Goal: Entertainment & Leisure: Consume media (video, audio)

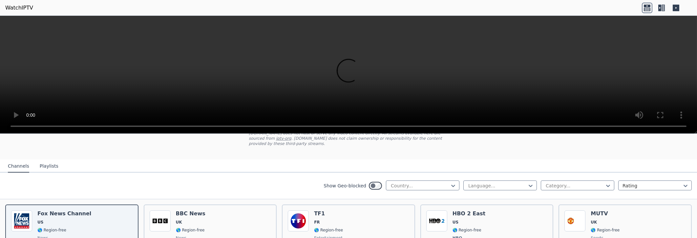
scroll to position [65, 0]
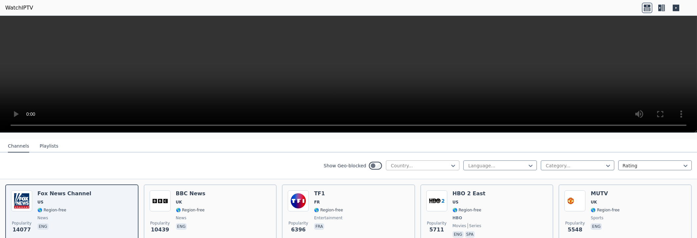
click at [414, 162] on div at bounding box center [420, 165] width 60 height 7
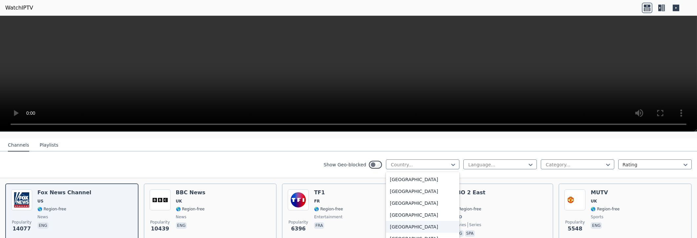
scroll to position [1707, 0]
click at [391, 222] on div "[GEOGRAPHIC_DATA]" at bounding box center [423, 228] width 74 height 12
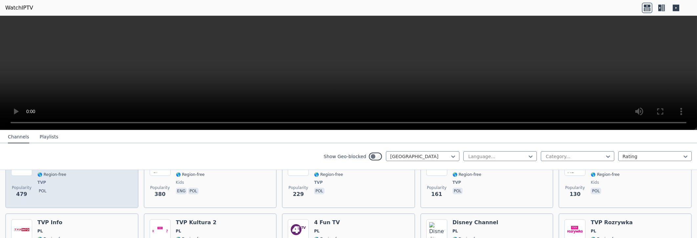
scroll to position [65, 0]
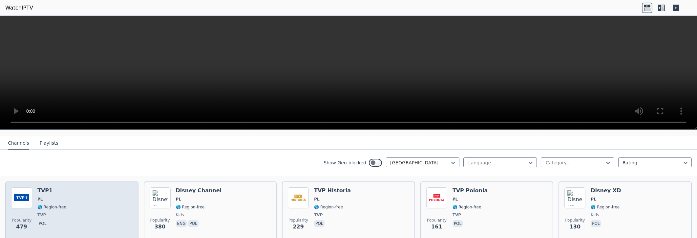
click at [74, 198] on div "Popularity 479 TVP1 PL 🌎 Region-free TVP pol" at bounding box center [71, 210] width 121 height 47
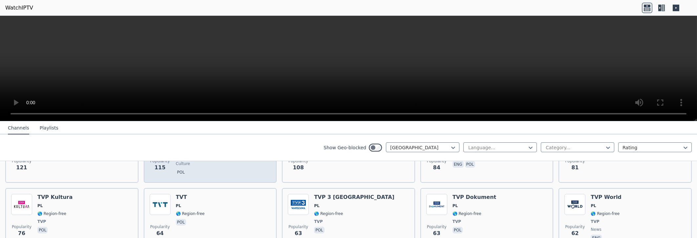
scroll to position [197, 0]
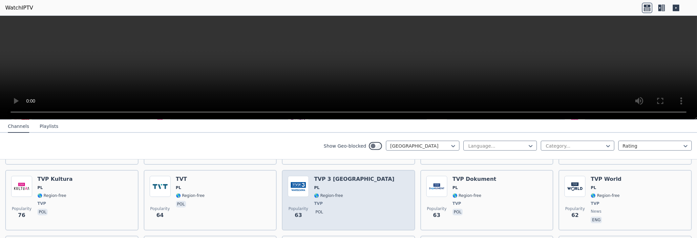
click at [351, 201] on span "TVP" at bounding box center [354, 203] width 80 height 5
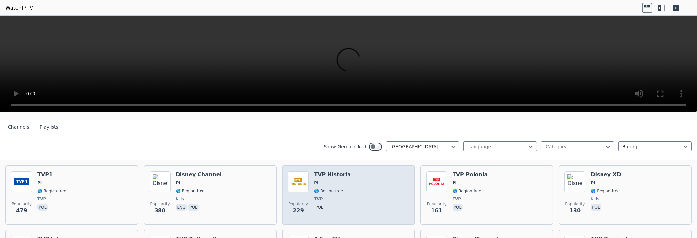
scroll to position [65, 0]
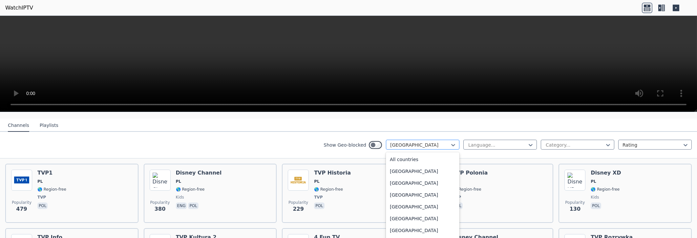
click at [392, 141] on div at bounding box center [420, 144] width 60 height 7
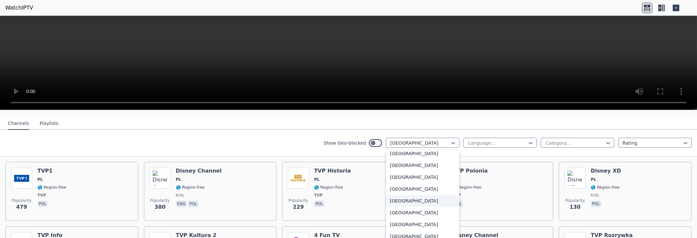
scroll to position [2256, 0]
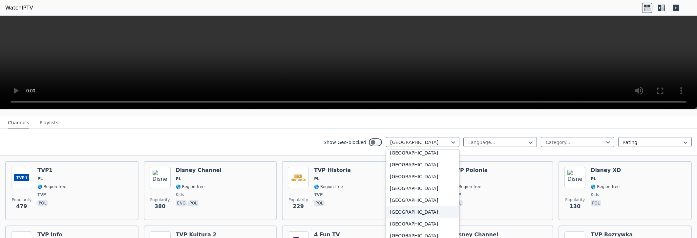
click at [395, 206] on div "[GEOGRAPHIC_DATA]" at bounding box center [423, 212] width 74 height 12
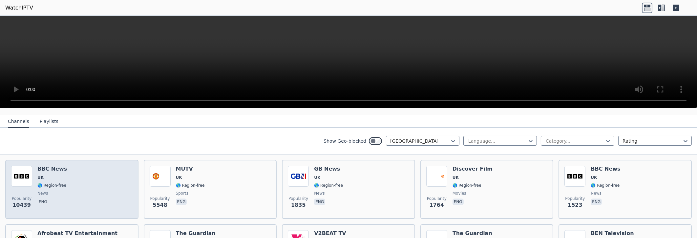
click at [76, 183] on div "Popularity 10439 BBC News UK 🌎 Region-free news eng" at bounding box center [71, 188] width 121 height 47
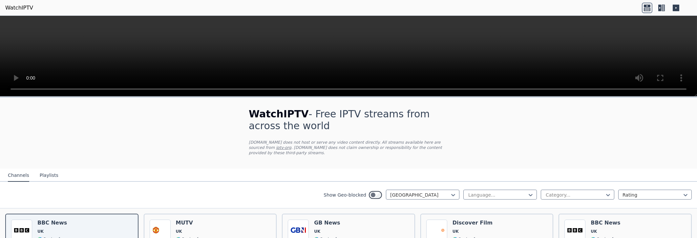
click at [48, 170] on button "Playlists" at bounding box center [49, 175] width 19 height 12
